Goal: Transaction & Acquisition: Purchase product/service

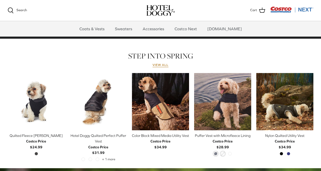
scroll to position [208, 0]
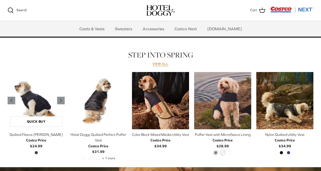
click at [36, 104] on img "Quilted Fleece Melton Vest" at bounding box center [36, 100] width 57 height 57
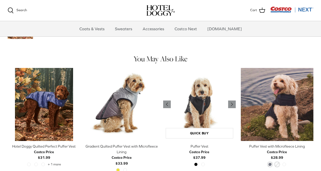
scroll to position [215, 0]
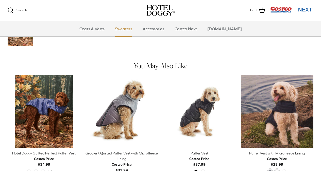
click at [136, 29] on link "Sweaters" at bounding box center [124, 28] width 26 height 15
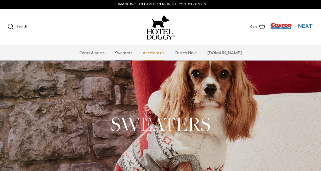
click at [157, 54] on link "Accessories" at bounding box center [153, 52] width 31 height 15
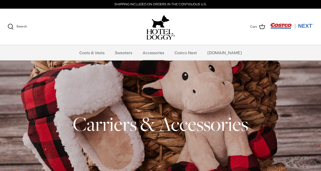
click at [285, 24] on img "Costco Next" at bounding box center [292, 26] width 43 height 6
